Goal: Check status

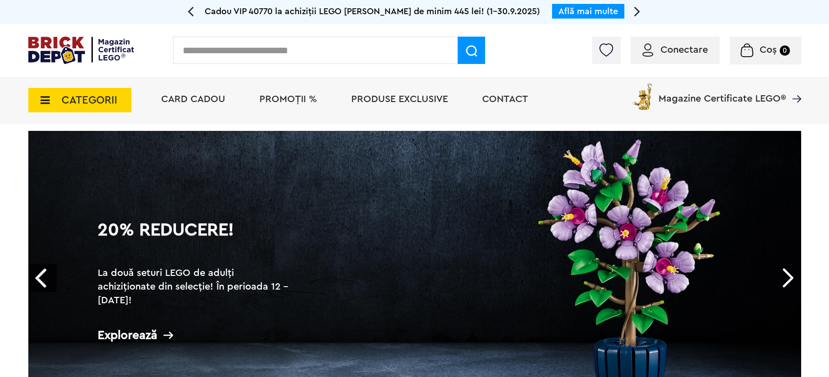
click at [40, 104] on icon at bounding box center [42, 100] width 15 height 11
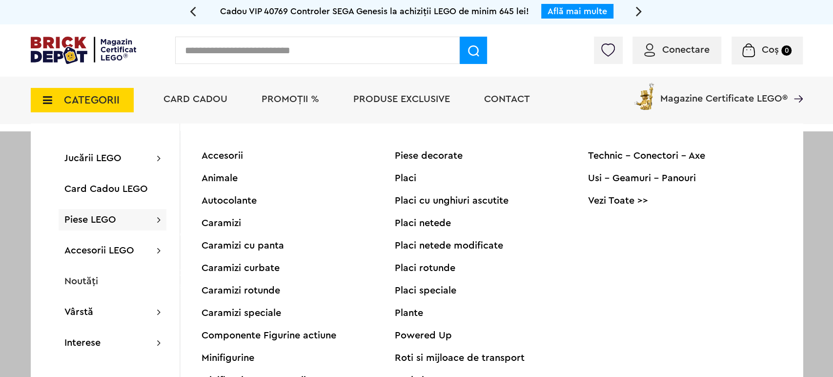
click at [420, 360] on div "Roti si mijloace de transport" at bounding box center [491, 358] width 193 height 10
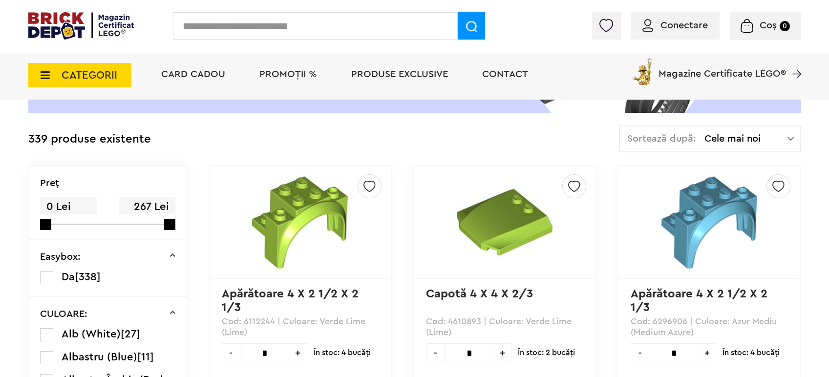
scroll to position [325, 0]
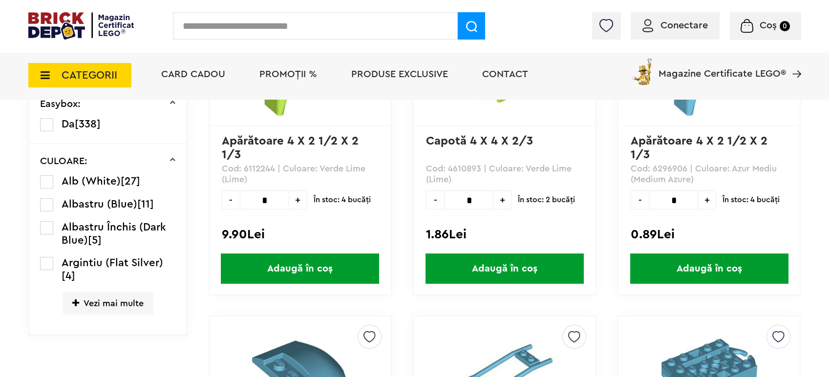
click at [45, 206] on label at bounding box center [46, 204] width 13 height 13
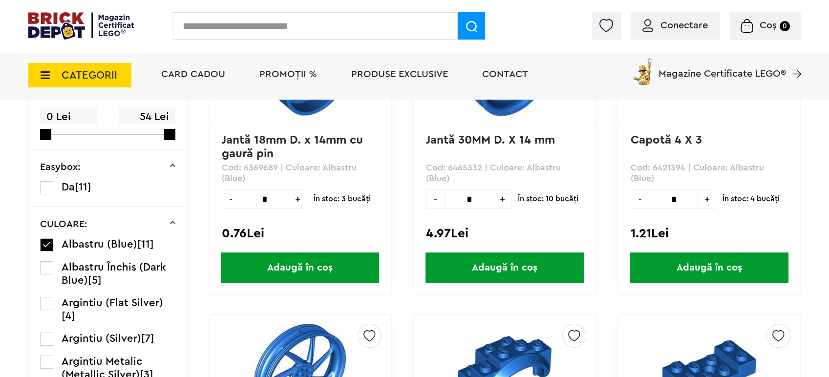
scroll to position [325, 0]
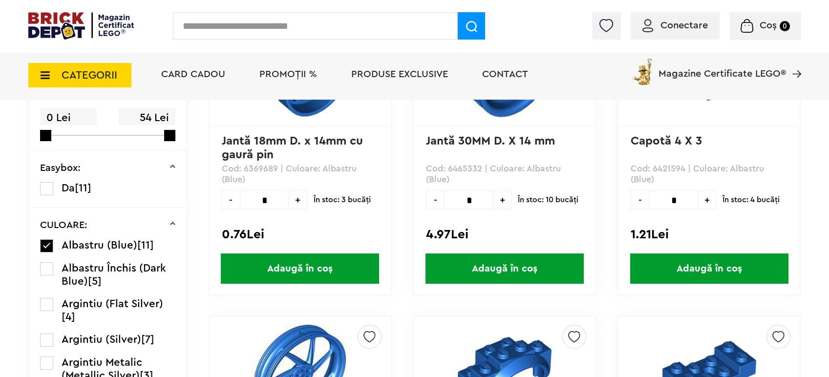
click at [43, 267] on label at bounding box center [46, 268] width 13 height 13
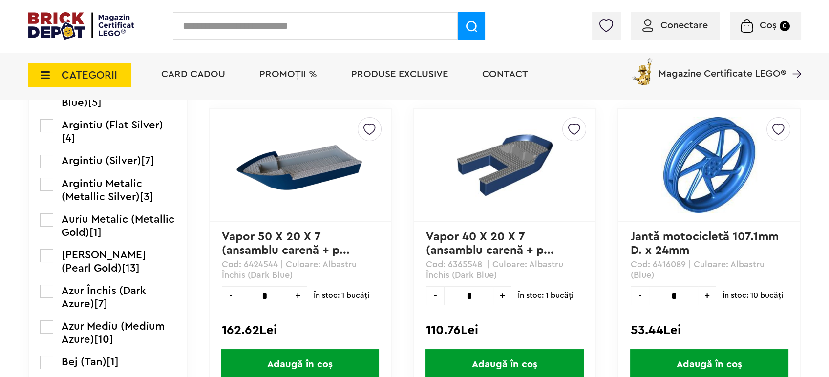
scroll to position [434, 0]
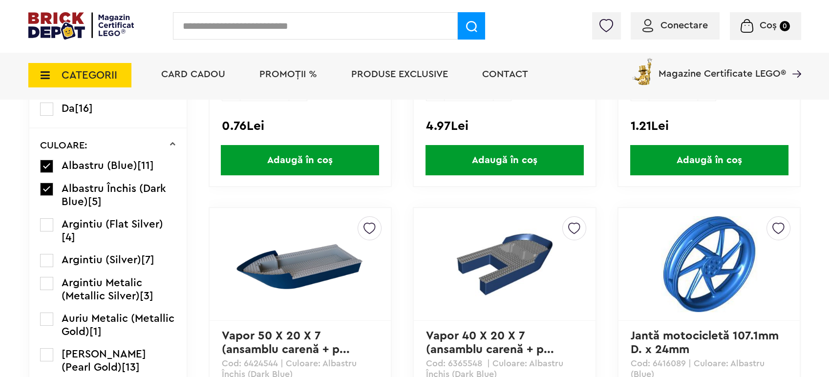
click at [49, 160] on label at bounding box center [46, 166] width 13 height 13
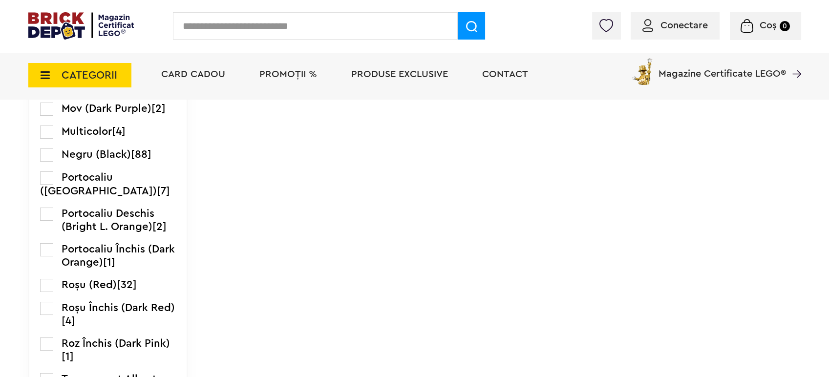
scroll to position [1139, 0]
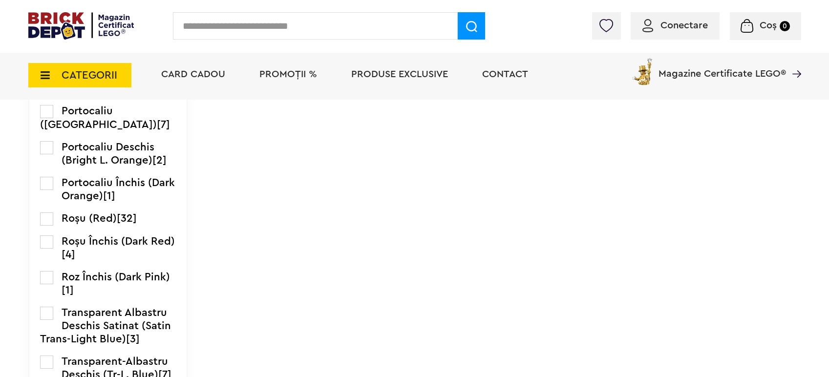
click at [46, 110] on label at bounding box center [46, 111] width 13 height 13
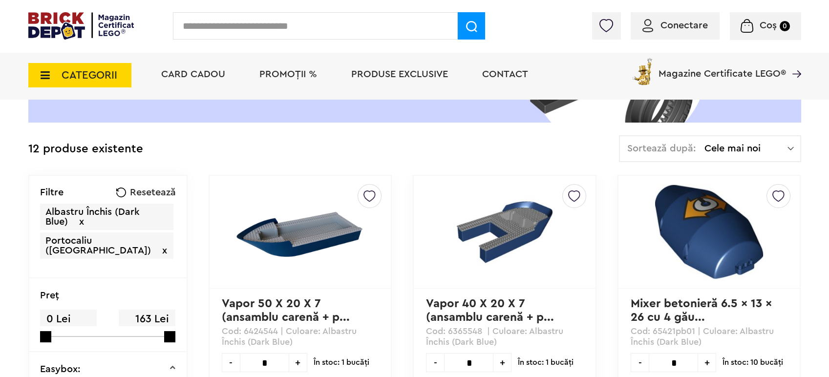
click at [83, 221] on span "x" at bounding box center [81, 222] width 5 height 10
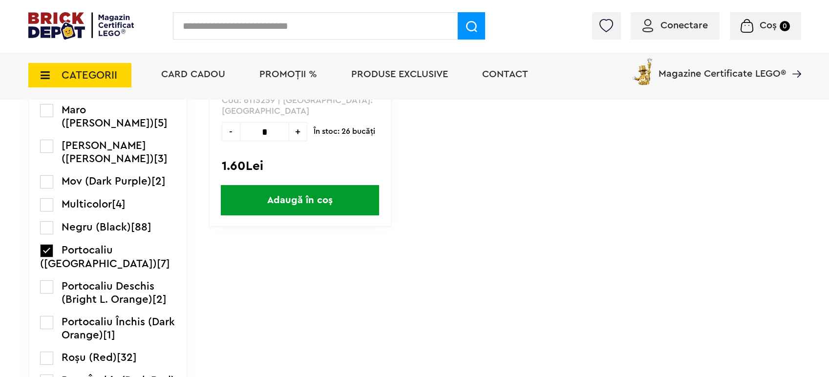
scroll to position [1085, 0]
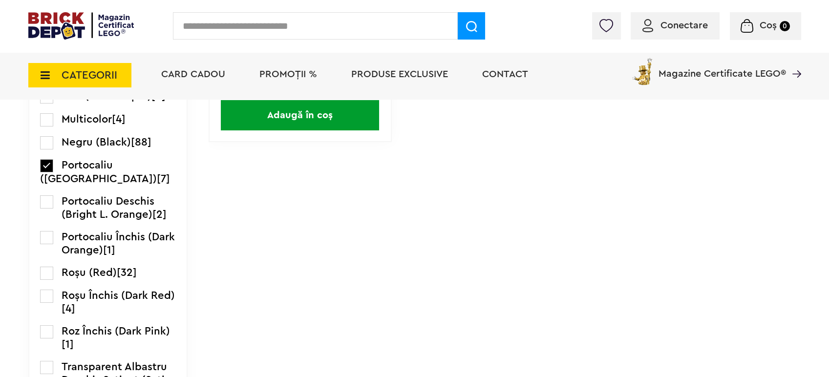
click at [42, 195] on label at bounding box center [46, 201] width 13 height 13
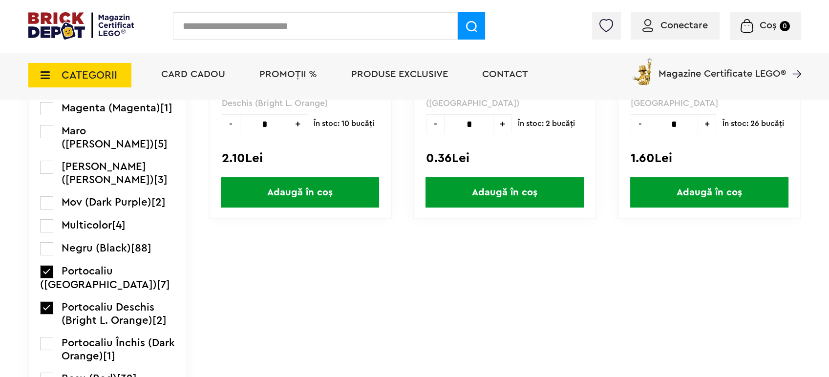
scroll to position [1139, 0]
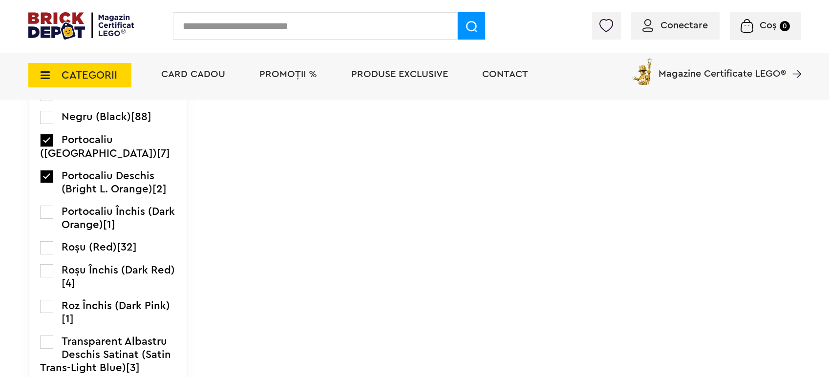
click at [45, 206] on label at bounding box center [46, 212] width 13 height 13
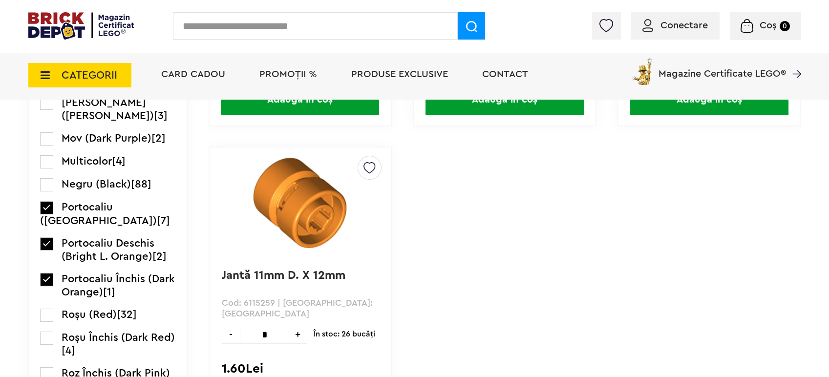
scroll to position [1031, 0]
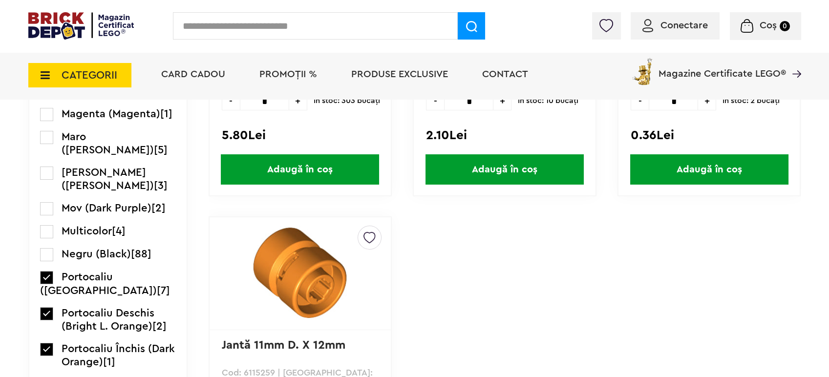
click at [44, 271] on label at bounding box center [46, 277] width 13 height 13
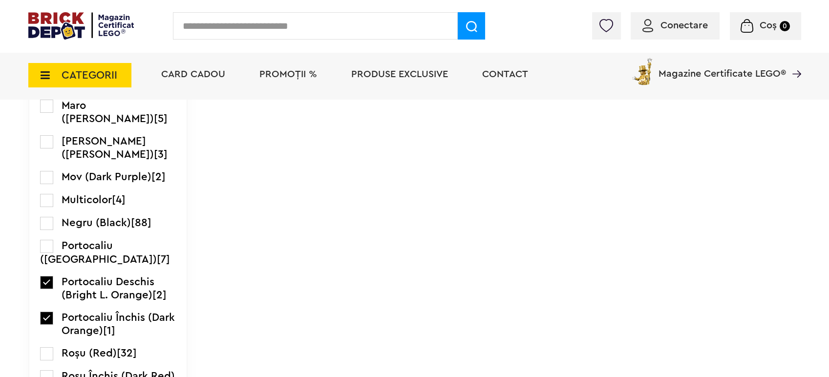
scroll to position [1085, 0]
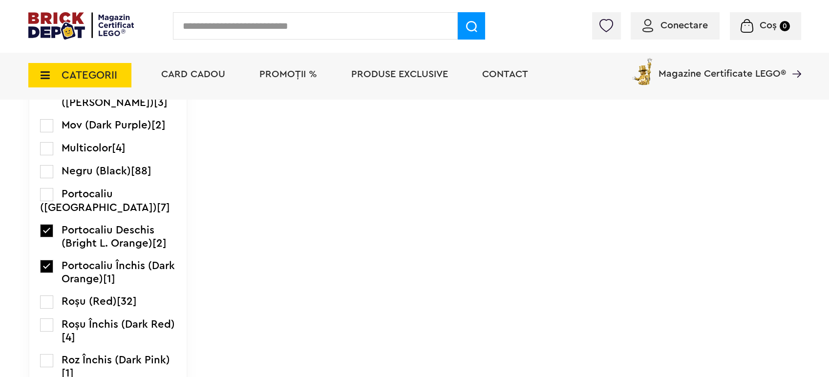
click at [45, 229] on label at bounding box center [46, 230] width 13 height 13
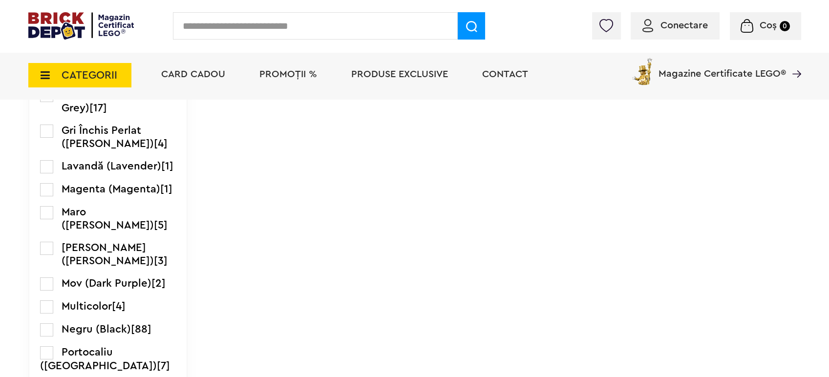
scroll to position [1085, 0]
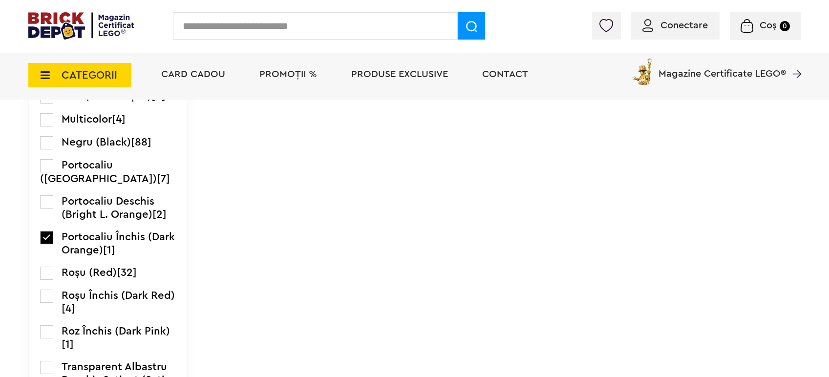
click at [50, 234] on label at bounding box center [46, 237] width 13 height 13
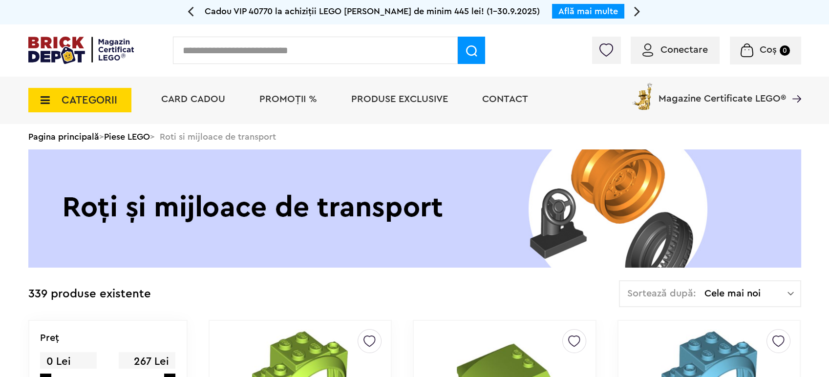
click at [289, 54] on input "text" at bounding box center [315, 50] width 285 height 27
type input "***"
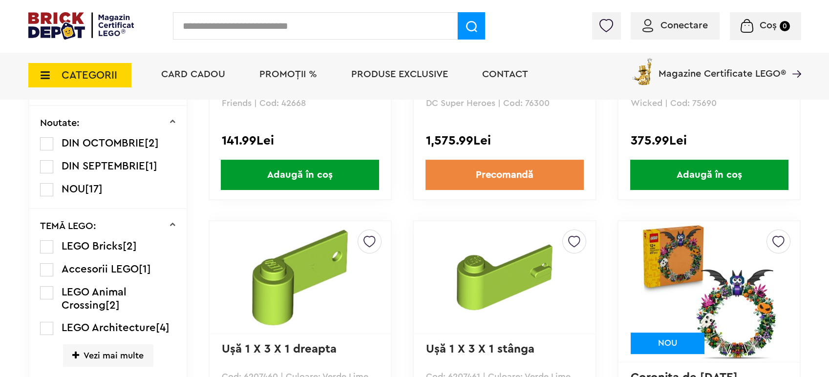
scroll to position [651, 0]
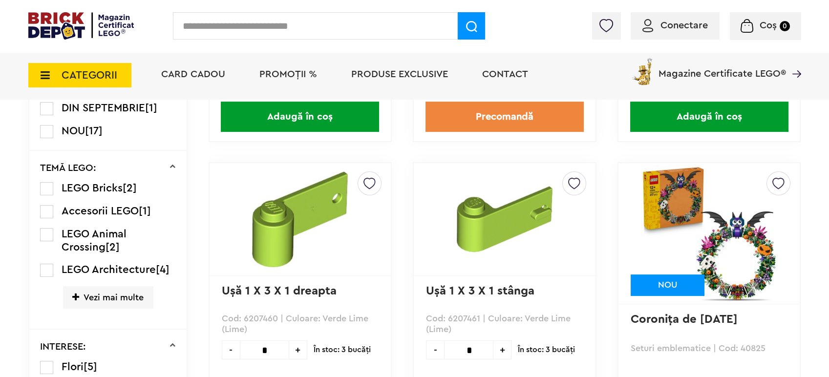
click at [79, 295] on icon at bounding box center [75, 297] width 7 height 9
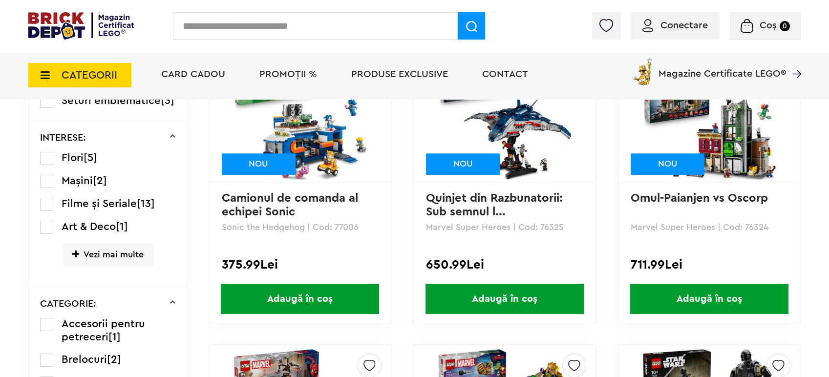
scroll to position [1790, 0]
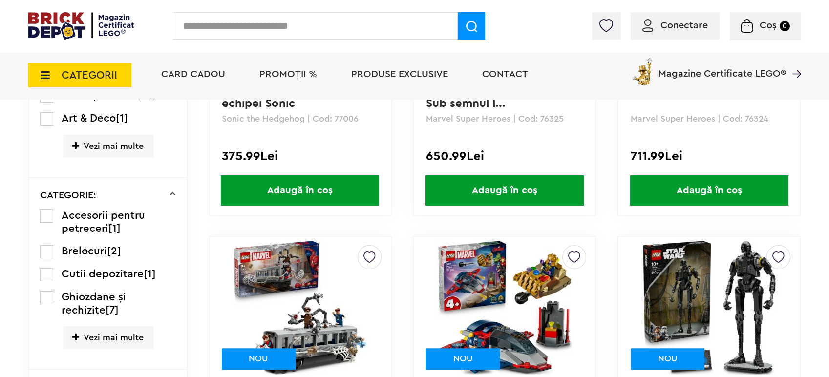
click at [79, 333] on icon at bounding box center [75, 337] width 7 height 9
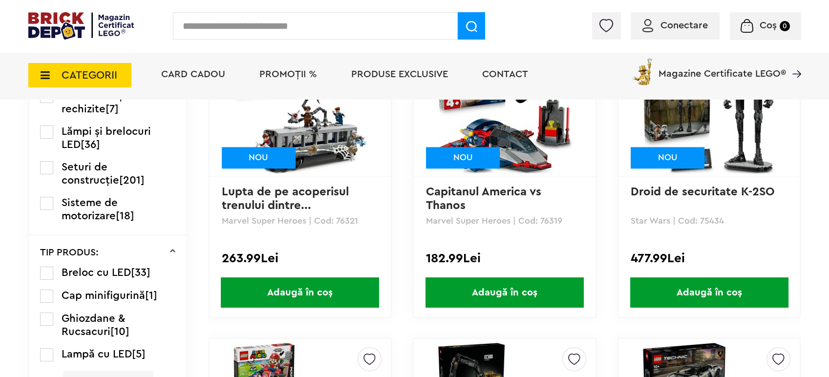
scroll to position [2007, 0]
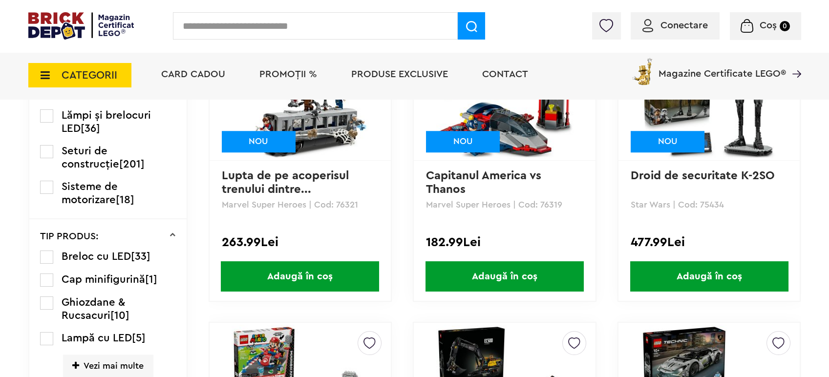
click at [83, 354] on span "Vezi mai multe" at bounding box center [108, 365] width 90 height 22
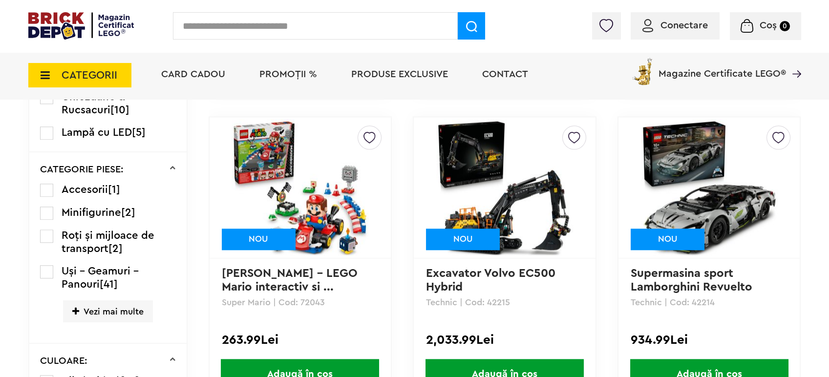
scroll to position [2224, 0]
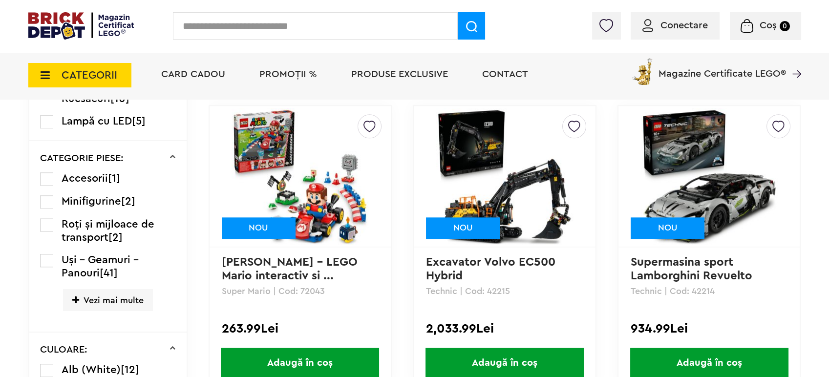
click at [79, 258] on span "Uşi - Geamuri - Panouri" at bounding box center [100, 266] width 77 height 24
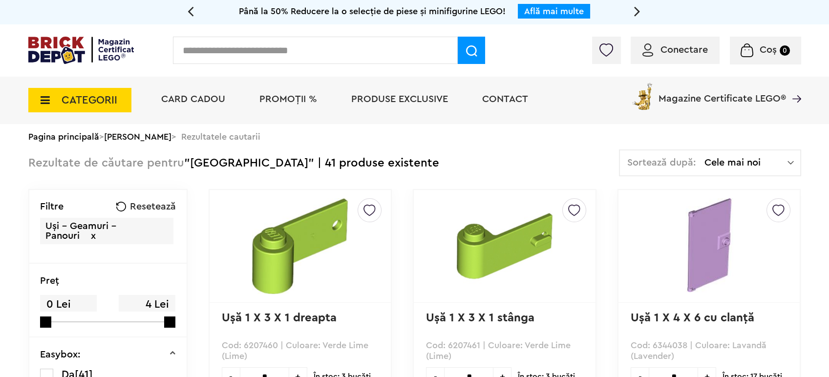
click at [245, 317] on link "Uşă 1 X 3 X 1 dreapta" at bounding box center [279, 318] width 115 height 12
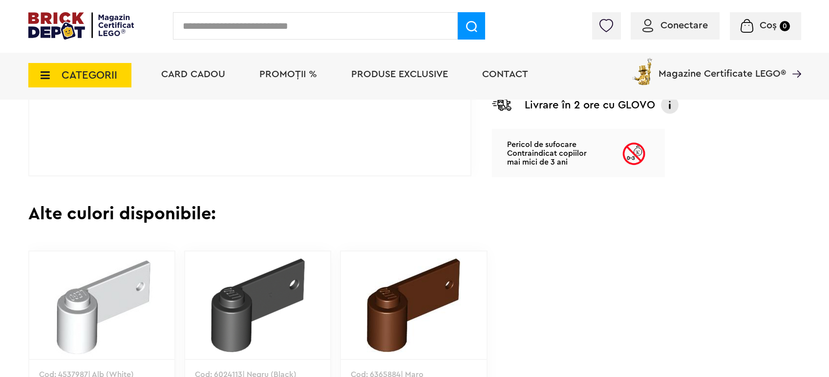
scroll to position [542, 0]
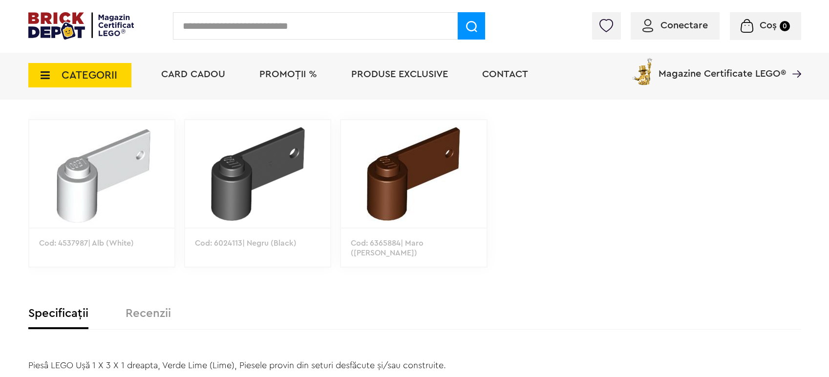
click at [675, 27] on span "Conectare" at bounding box center [683, 26] width 47 height 10
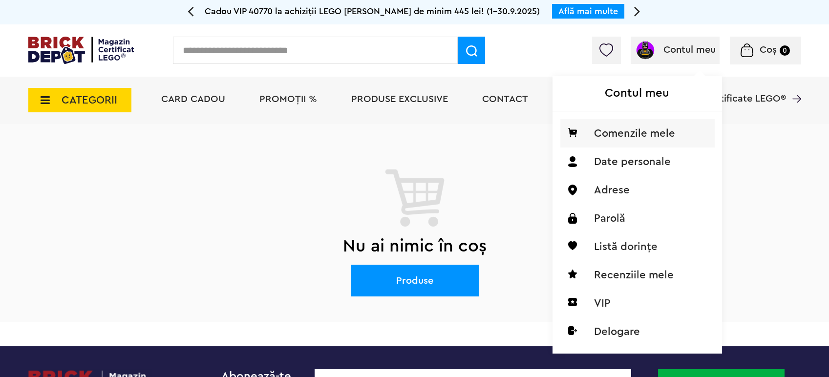
click at [621, 143] on li "Comenzile mele" at bounding box center [637, 133] width 154 height 28
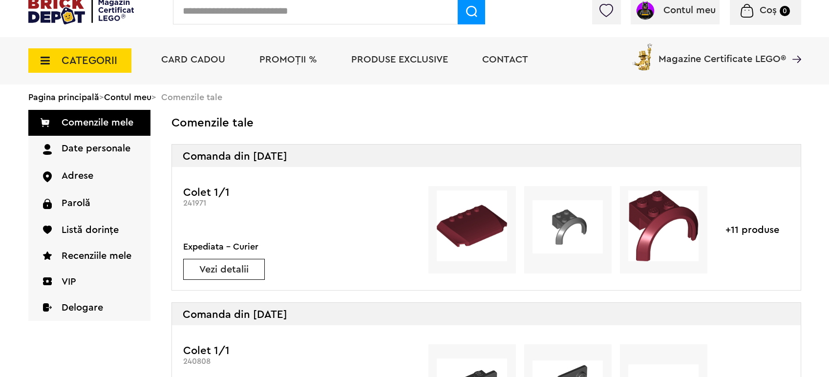
scroll to position [163, 0]
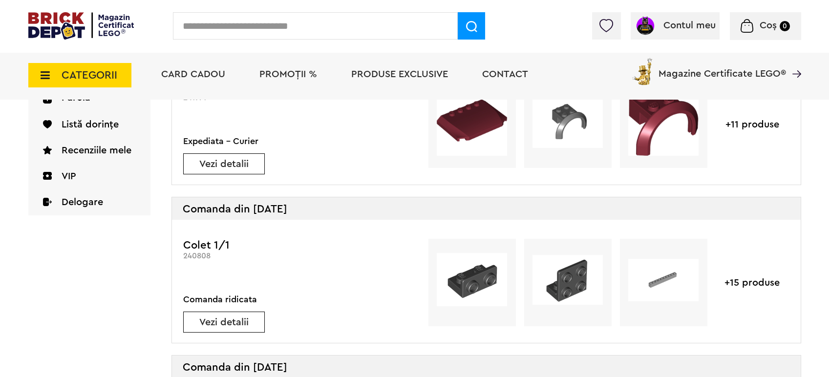
click at [235, 166] on link "Vezi detalii" at bounding box center [224, 164] width 81 height 10
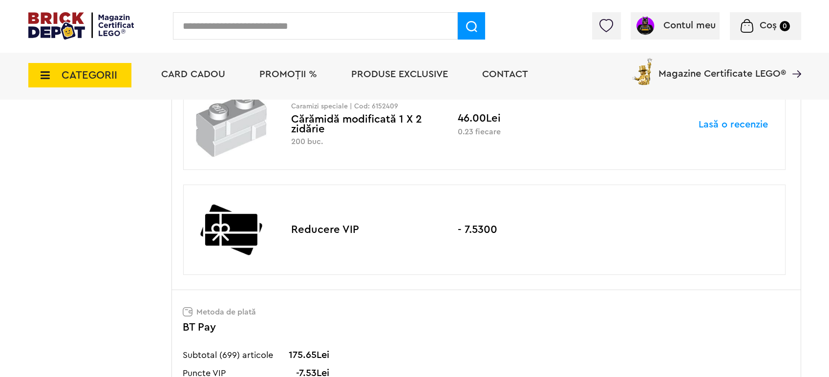
scroll to position [1627, 0]
